Goal: Leave review/rating: Leave review/rating

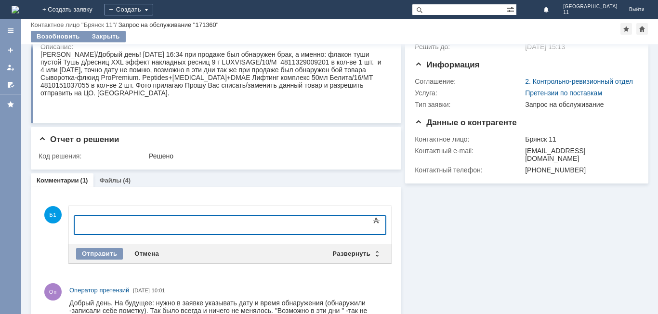
scroll to position [78, 0]
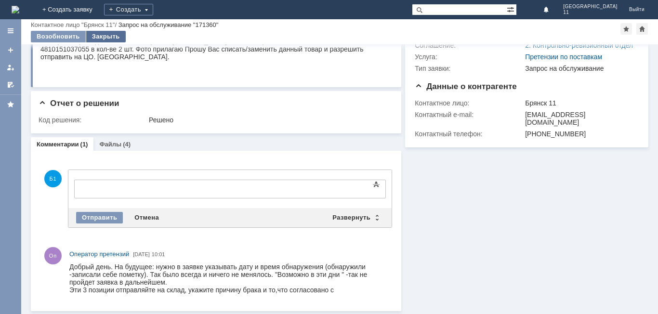
click at [99, 35] on div "Закрыть" at bounding box center [106, 37] width 40 height 12
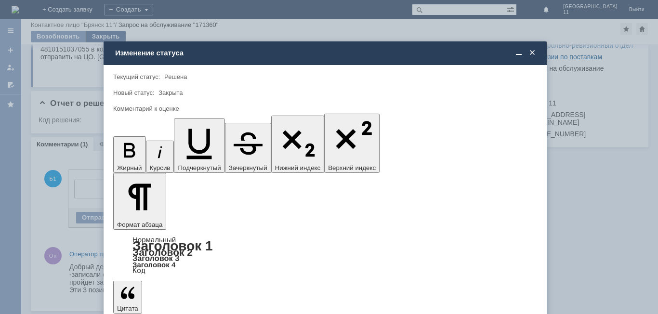
scroll to position [0, 0]
click at [89, 161] on div at bounding box center [329, 157] width 658 height 314
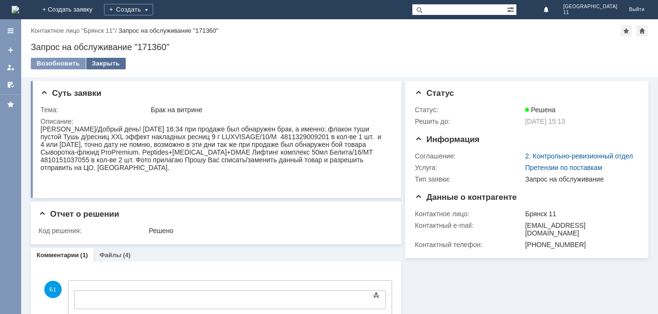
click at [107, 64] on div "Закрыть" at bounding box center [106, 64] width 40 height 12
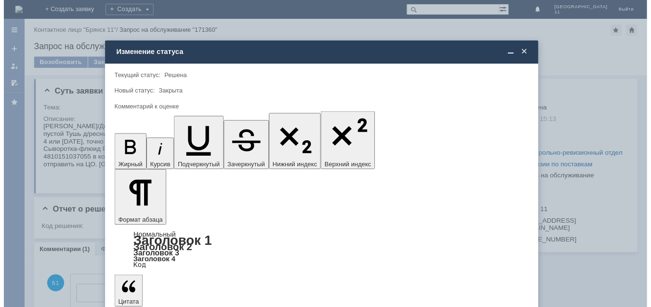
scroll to position [36, 0]
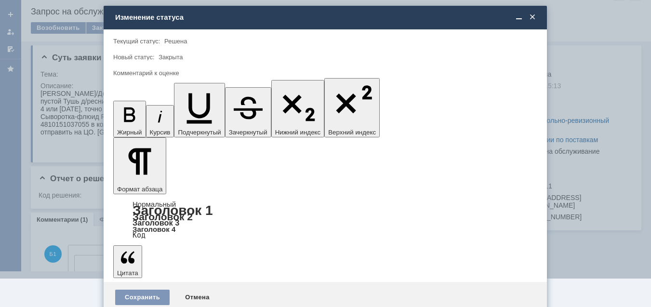
click at [170, 275] on div "4 - Хорошо" at bounding box center [325, 269] width 423 height 15
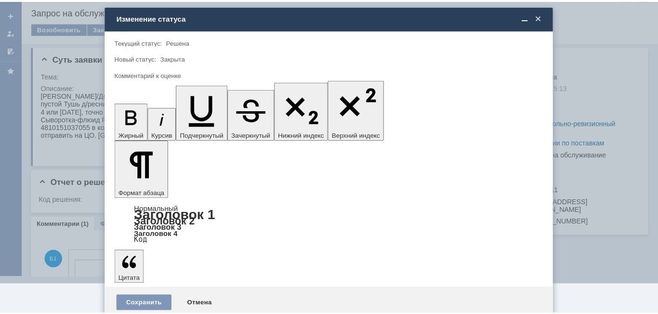
scroll to position [0, 0]
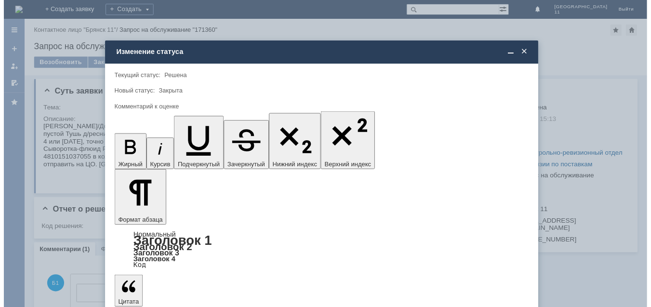
scroll to position [36, 0]
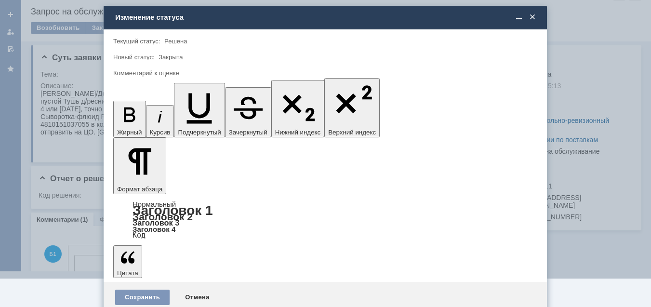
click at [162, 283] on span "5 - Отлично" at bounding box center [326, 285] width 412 height 8
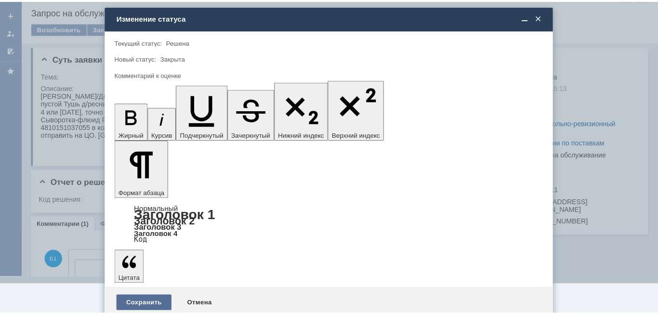
scroll to position [0, 0]
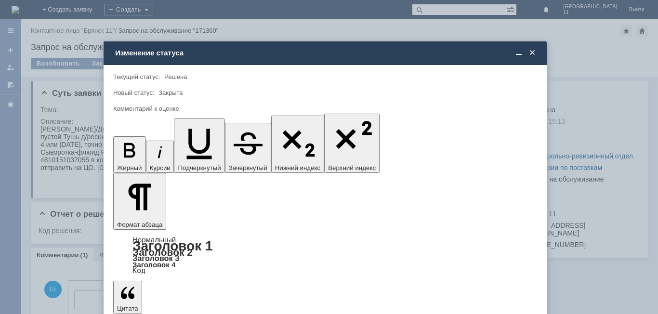
type input "5 - Отлично"
